Goal: Information Seeking & Learning: Learn about a topic

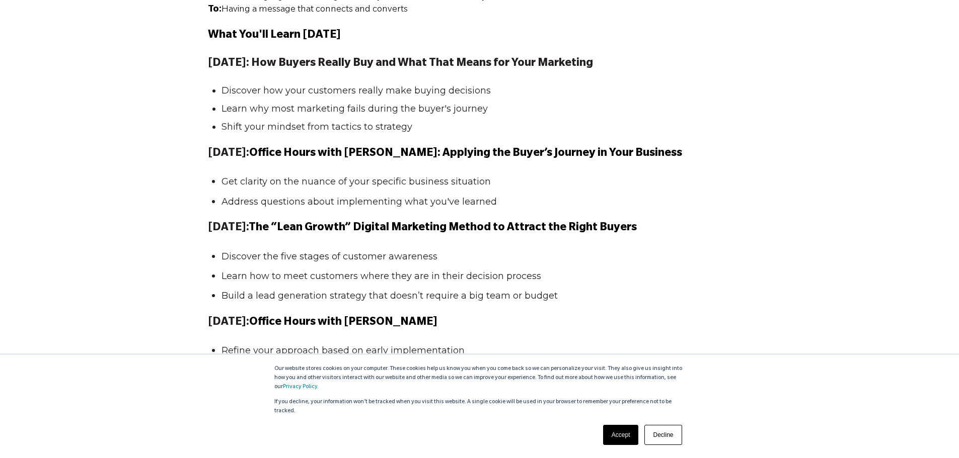
scroll to position [1057, 0]
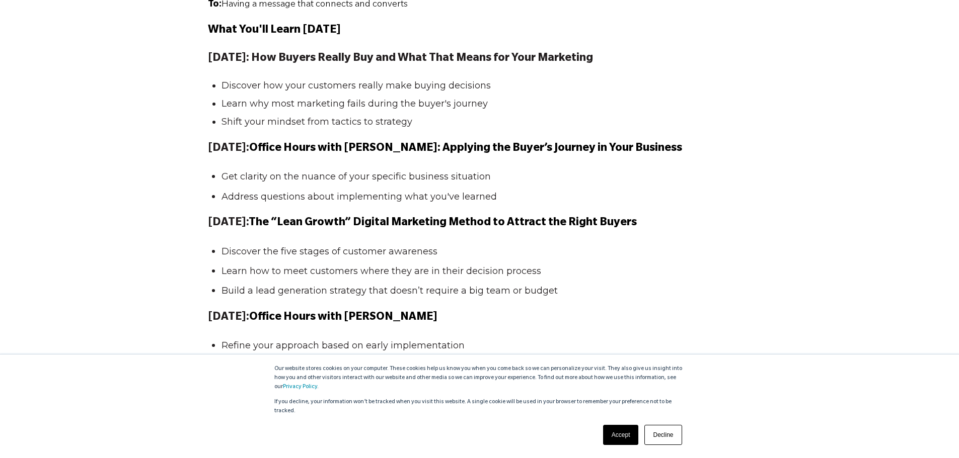
click at [627, 434] on link "Accept" at bounding box center [621, 435] width 36 height 20
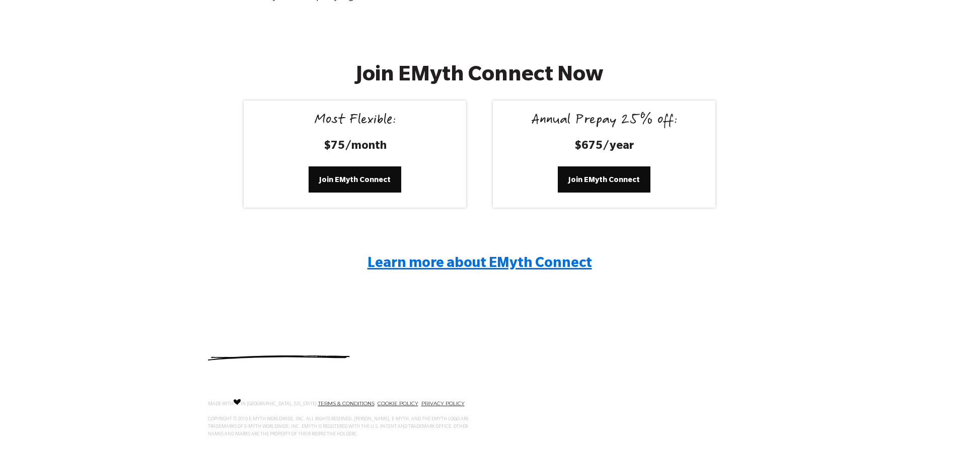
scroll to position [1885, 0]
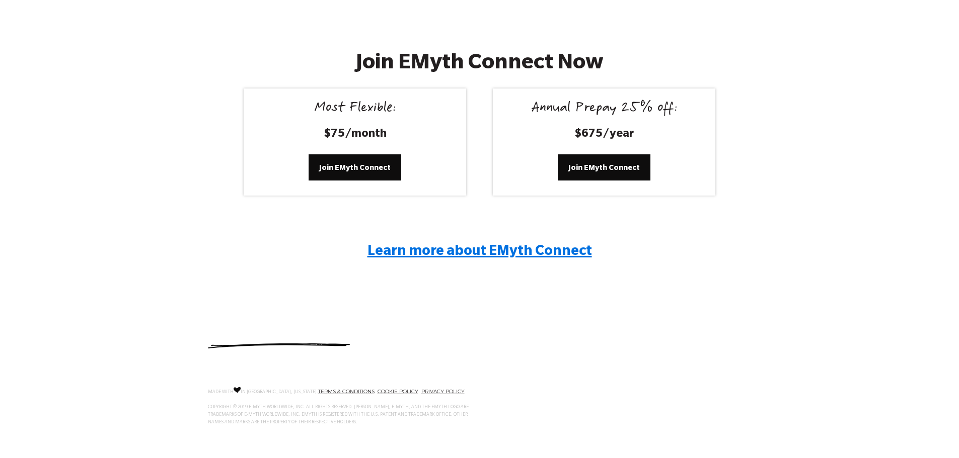
click at [461, 251] on span "Learn more about EMyth Connect" at bounding box center [479, 252] width 224 height 15
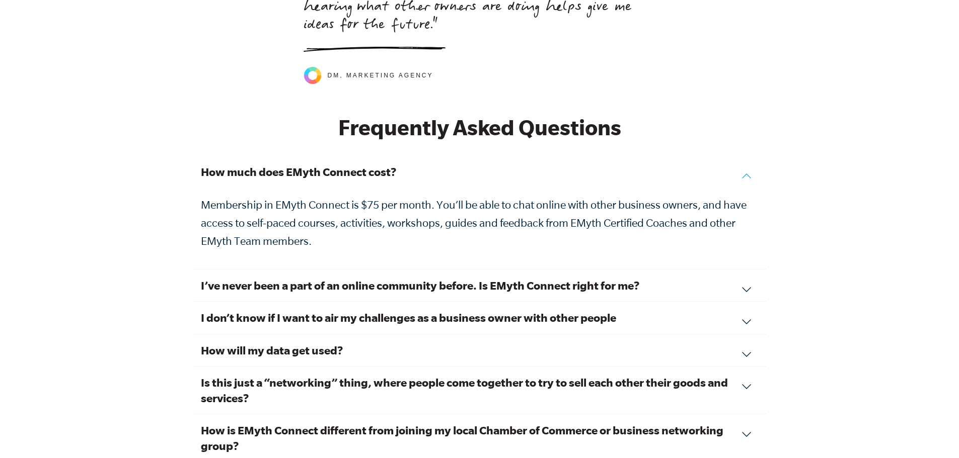
scroll to position [3321, 0]
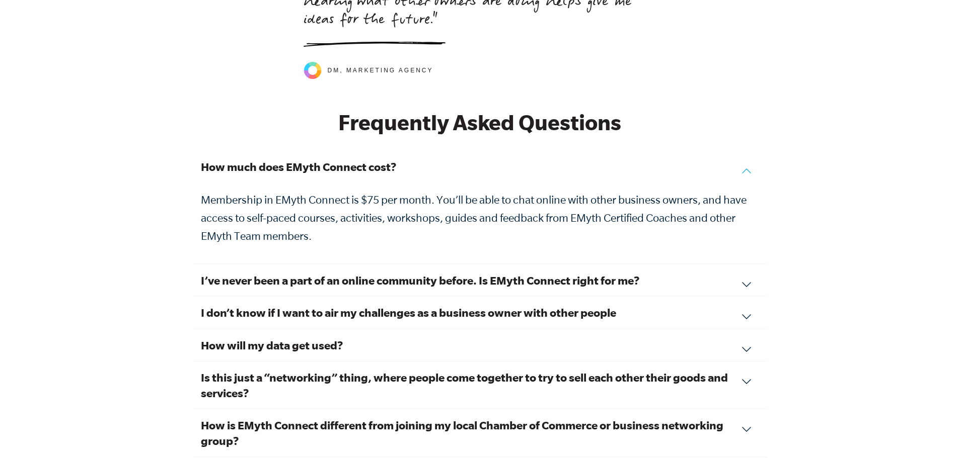
click at [683, 273] on h3 "I’ve never been a part of an online community before. Is EMyth Connect right fo…" at bounding box center [480, 281] width 558 height 16
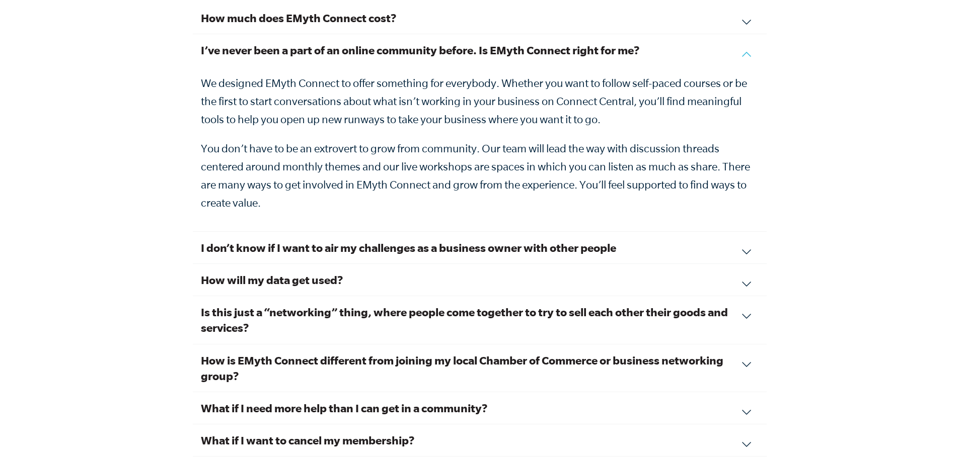
scroll to position [3472, 0]
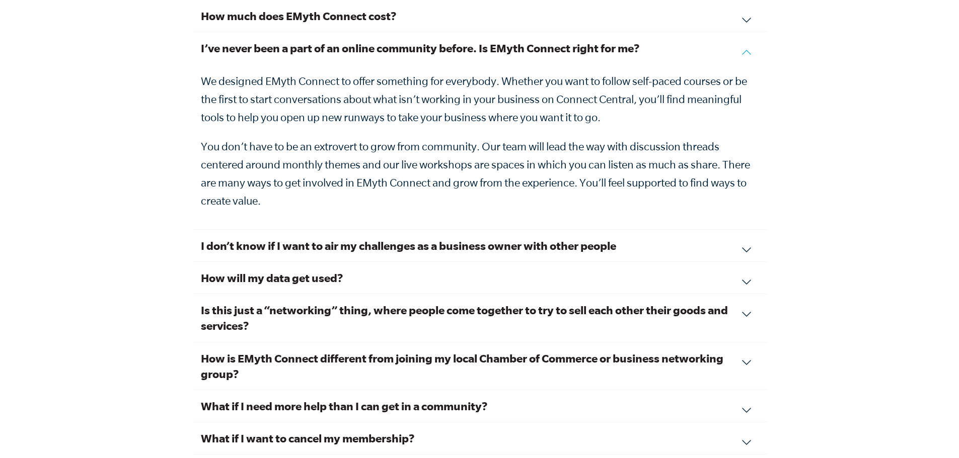
click at [742, 234] on div "I don’t know if I want to air my challenges as a business owner with other peop…" at bounding box center [480, 246] width 574 height 32
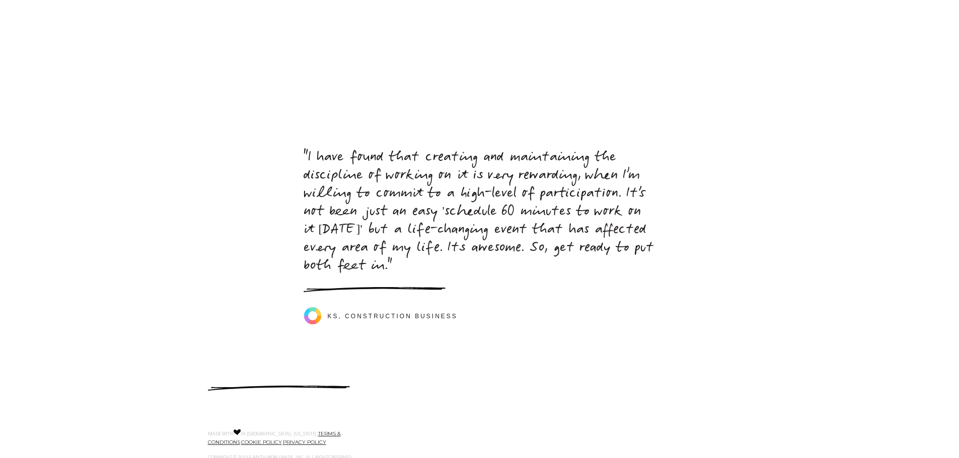
scroll to position [4678, 0]
